Goal: Transaction & Acquisition: Subscribe to service/newsletter

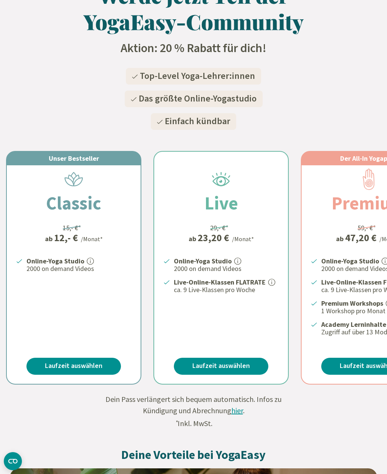
click at [60, 361] on link "Laufzeit auswählen" at bounding box center [73, 366] width 94 height 17
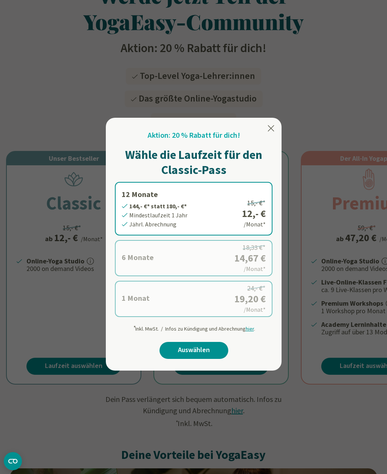
click at [39, 320] on div at bounding box center [193, 237] width 387 height 474
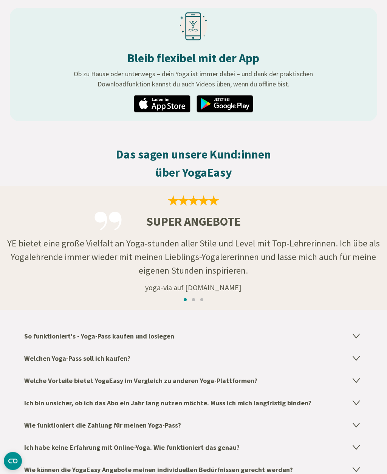
scroll to position [904, 0]
click at [102, 403] on h4 "Ich bin unsicher, ob ich das Abo ein Jahr lang nutzen möchte. Muss ich mich lan…" at bounding box center [193, 403] width 338 height 22
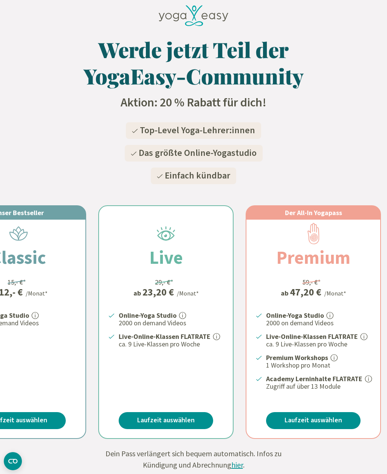
scroll to position [0, 0]
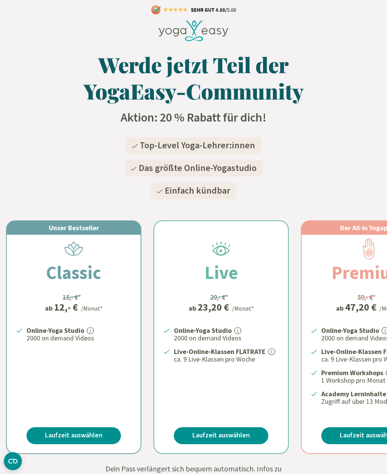
click at [56, 428] on link "Laufzeit auswählen" at bounding box center [73, 436] width 94 height 17
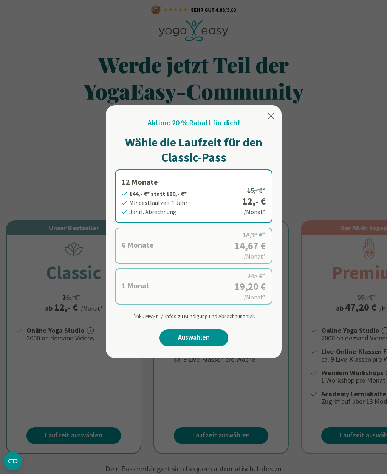
click at [138, 242] on label "6 Monate 88,- €* statt 110,- €* Mindestlaufzeit 6 Monate Halbjährl. Abrechnung …" at bounding box center [193, 246] width 157 height 36
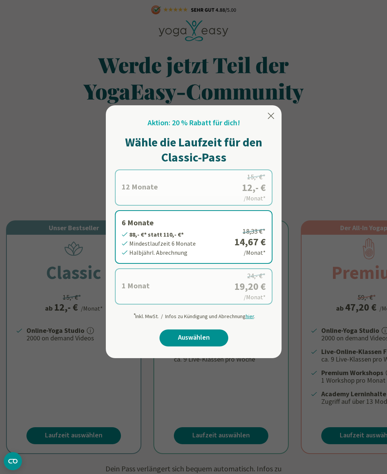
click at [183, 338] on link "Auswählen" at bounding box center [193, 338] width 69 height 17
